Goal: Task Accomplishment & Management: Manage account settings

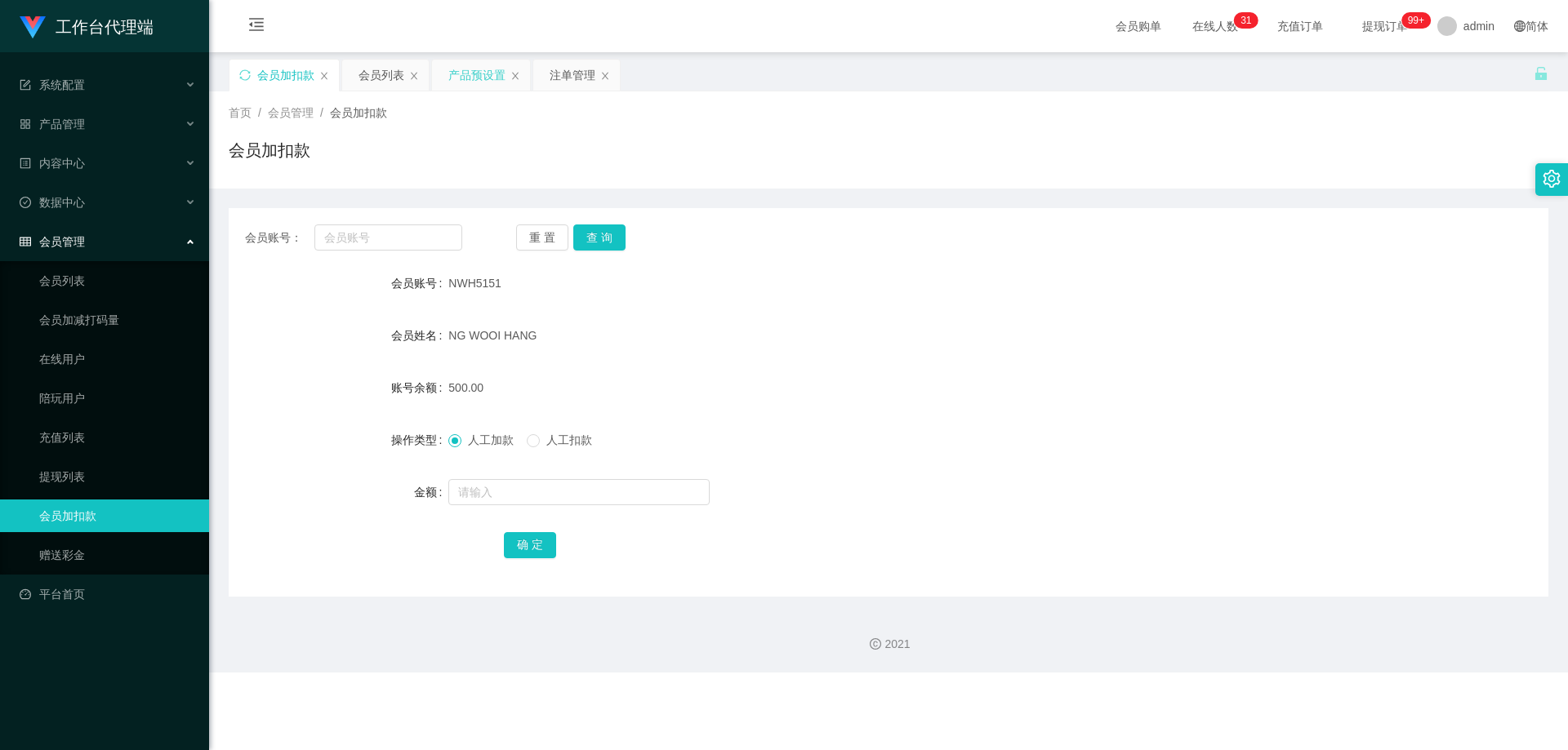
click at [496, 80] on div "产品预设置" at bounding box center [477, 75] width 57 height 31
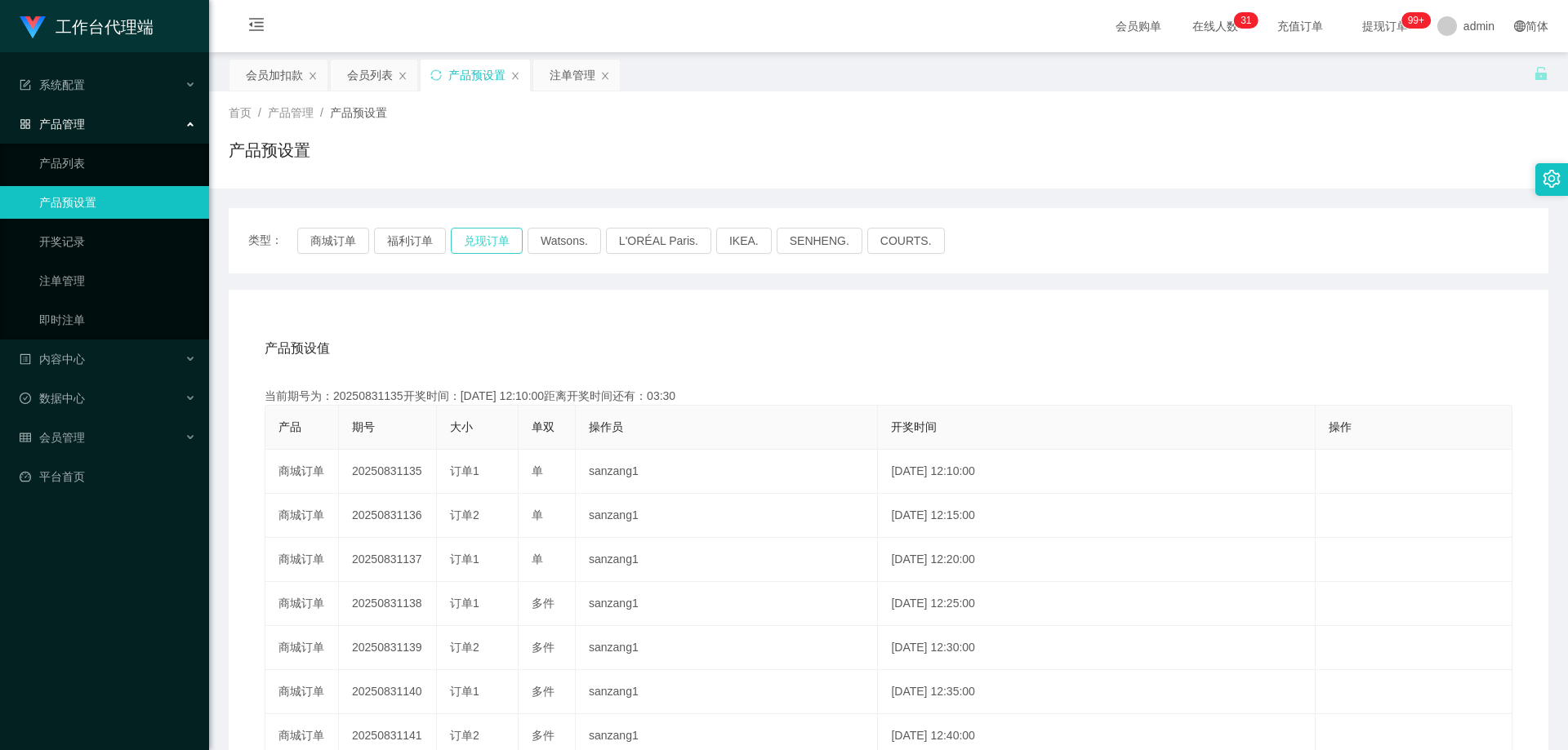
click at [492, 237] on button "兑现订单" at bounding box center [487, 241] width 72 height 26
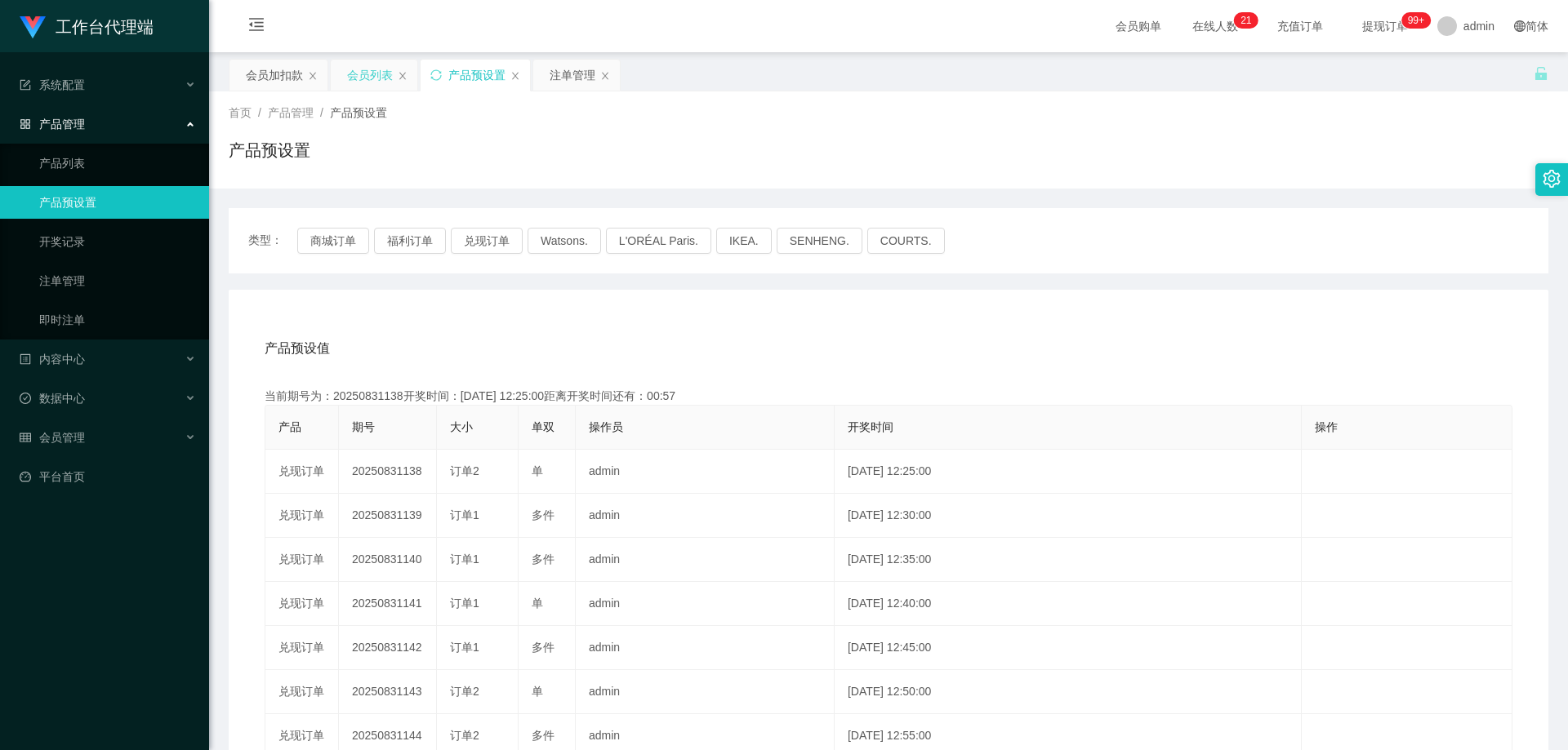
click at [358, 75] on div "会员列表" at bounding box center [370, 75] width 46 height 31
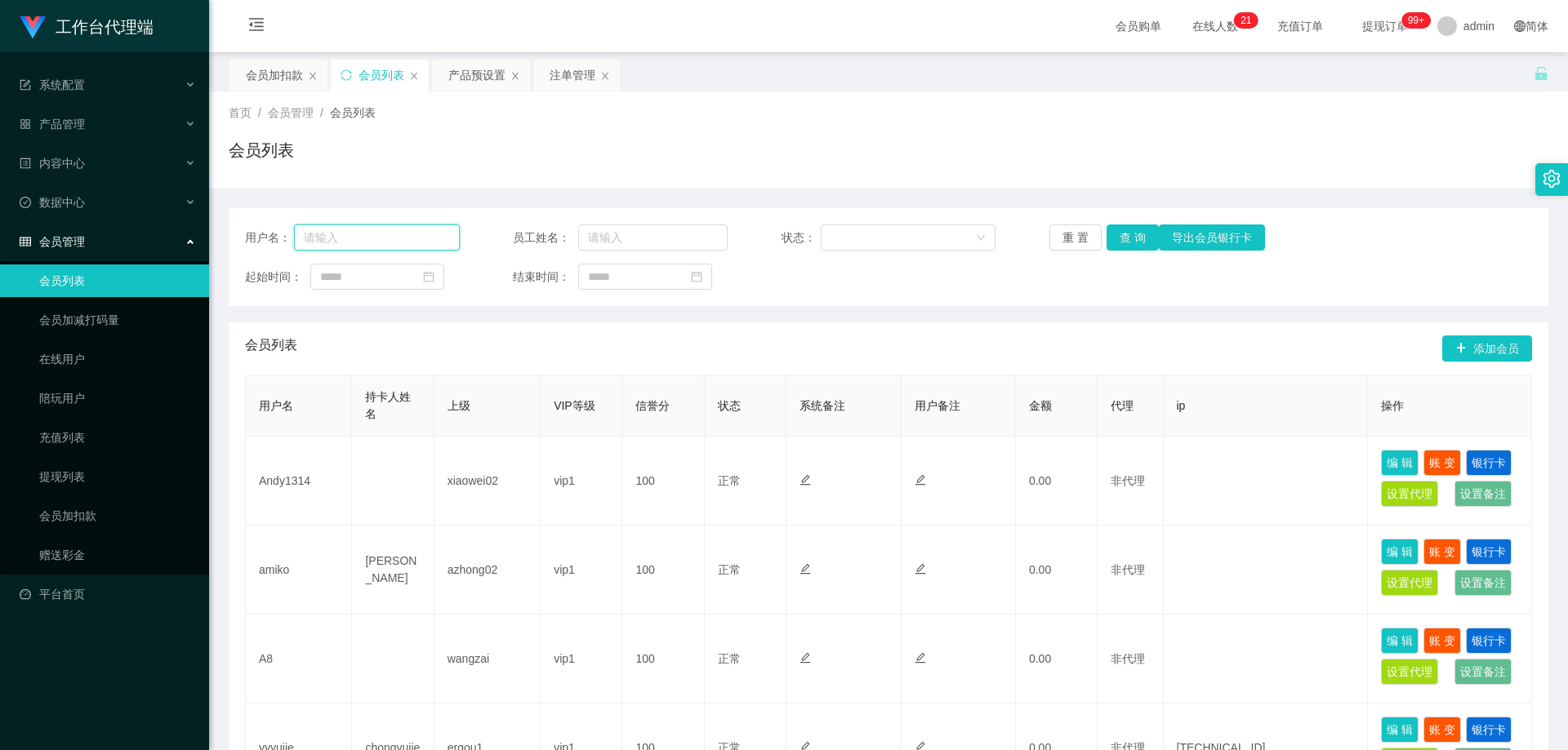
click at [405, 239] on input "text" at bounding box center [377, 238] width 166 height 26
paste input "6122770"
type input "6122770"
click at [1116, 233] on button "查 询" at bounding box center [1132, 238] width 53 height 26
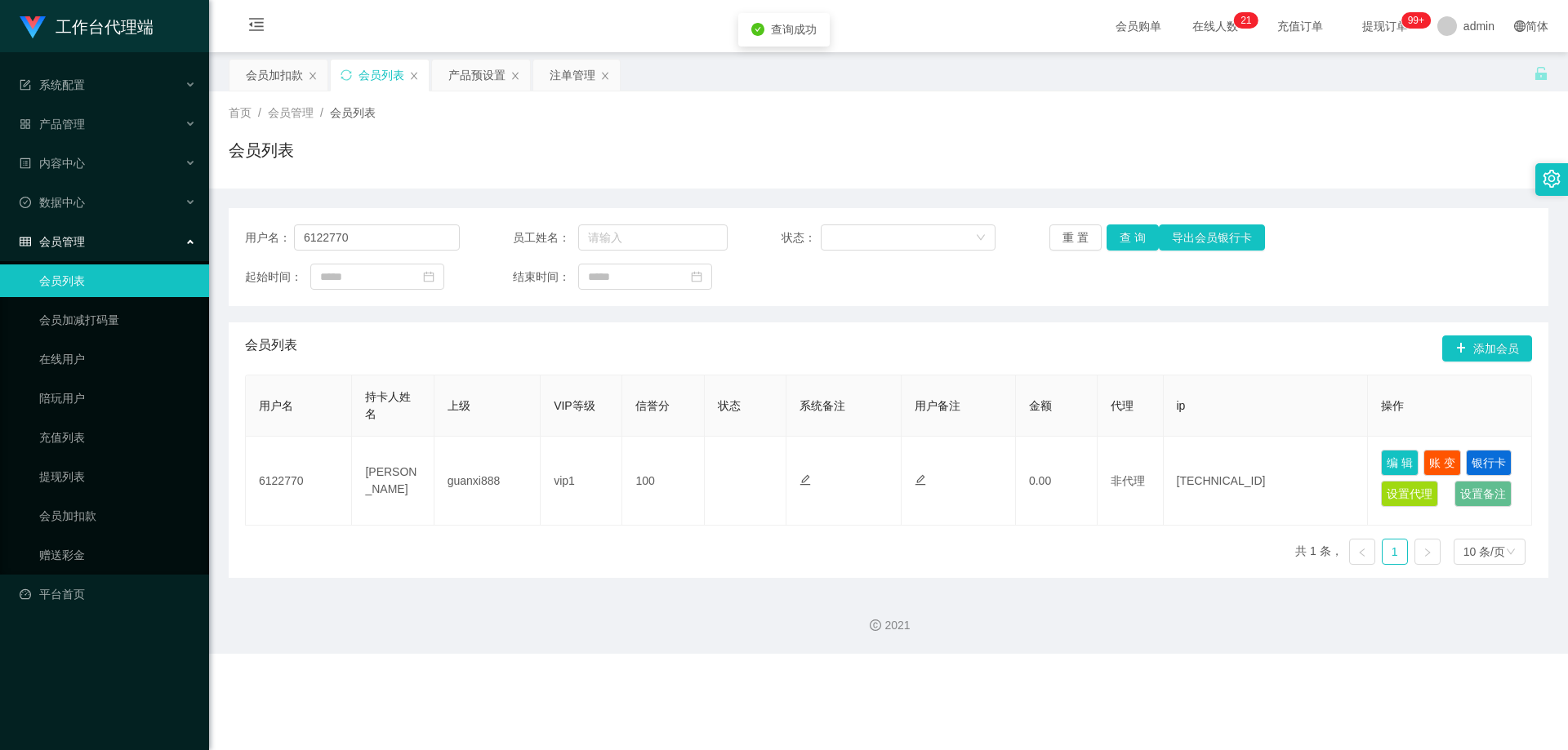
click at [1360, 22] on span "提现订单 99+" at bounding box center [1385, 26] width 62 height 11
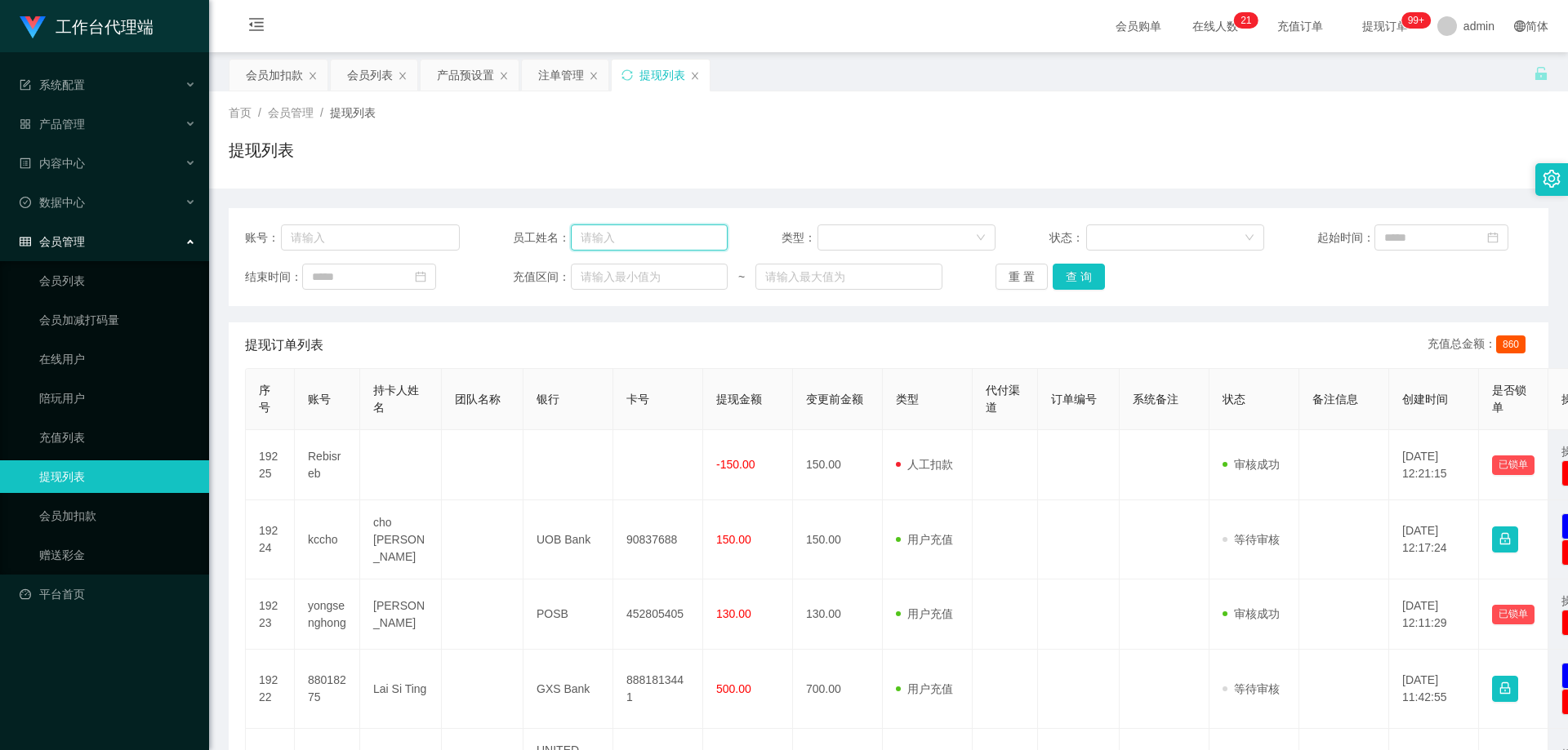
click at [639, 242] on input "text" at bounding box center [649, 238] width 157 height 26
paste input "6122770"
type input "6122770"
click at [1067, 273] on button "查 询" at bounding box center [1079, 277] width 53 height 26
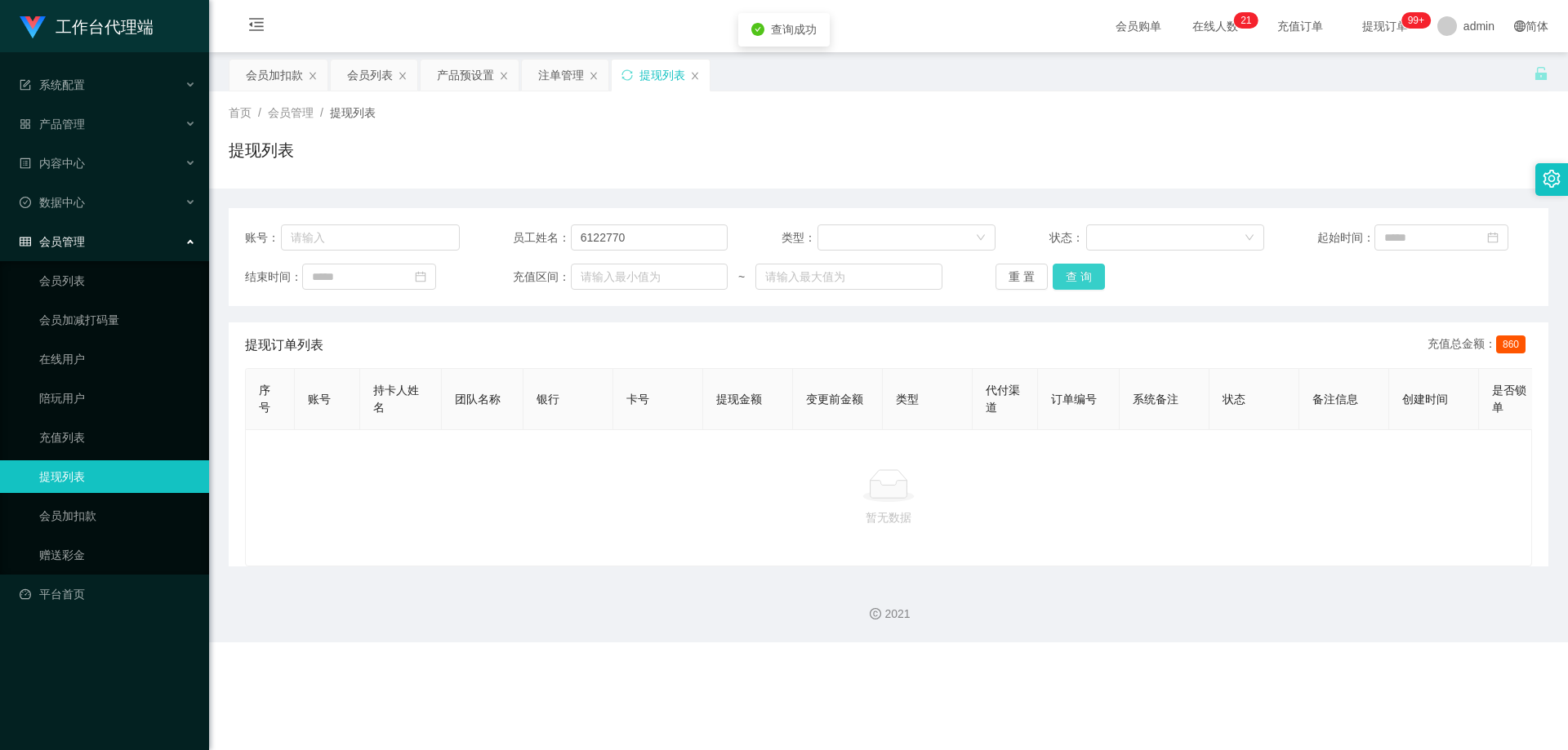
click at [1079, 277] on button "查 询" at bounding box center [1079, 277] width 53 height 26
drag, startPoint x: 386, startPoint y: 244, endPoint x: 395, endPoint y: 242, distance: 9.2
click at [386, 244] on input "text" at bounding box center [370, 238] width 179 height 26
paste input "6122770"
type input "6122770"
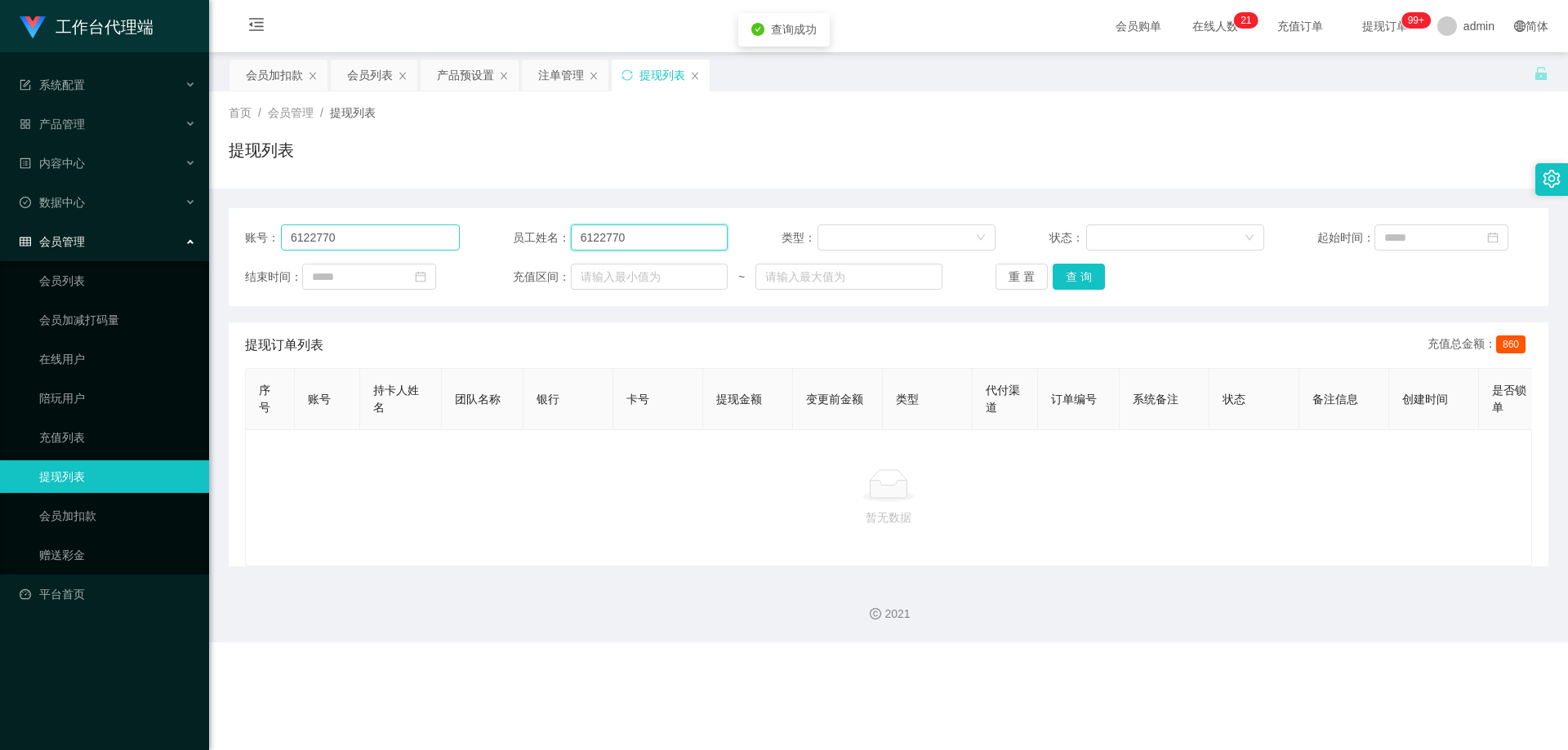
drag, startPoint x: 658, startPoint y: 238, endPoint x: 384, endPoint y: 231, distance: 274.1
click at [386, 231] on div "账号： 6122770 员工姓名： 6122770 类型： 状态： 起始时间：" at bounding box center [889, 238] width 1287 height 26
click at [1080, 276] on button "查 询" at bounding box center [1079, 277] width 53 height 26
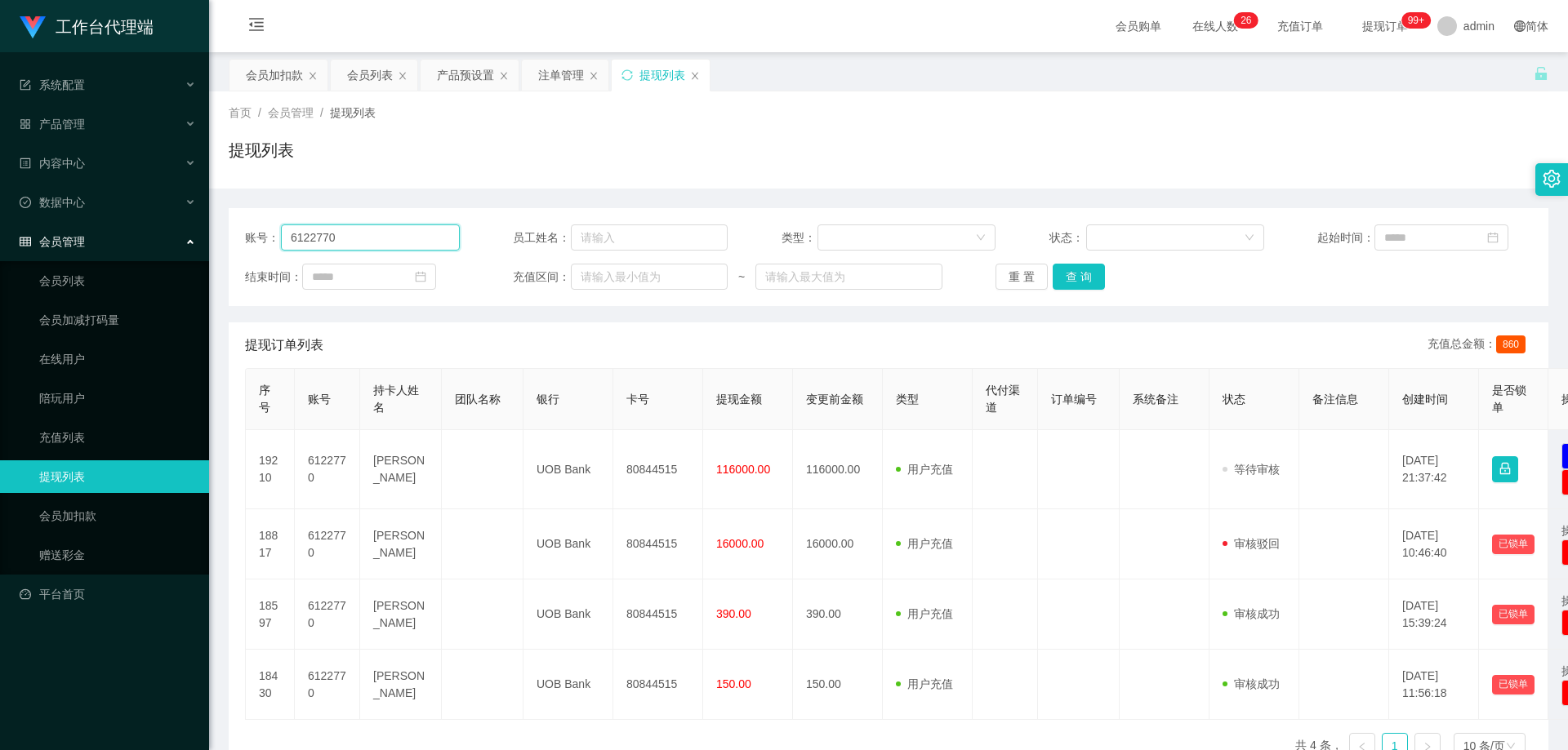
drag, startPoint x: 342, startPoint y: 238, endPoint x: 284, endPoint y: 234, distance: 58.1
click at [284, 234] on input "6122770" at bounding box center [370, 238] width 179 height 26
